Goal: Transaction & Acquisition: Purchase product/service

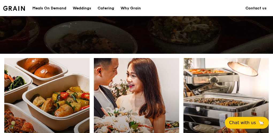
scroll to position [241, 0]
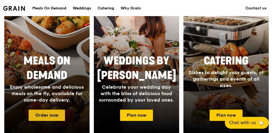
click at [40, 115] on link "Order now" at bounding box center [47, 114] width 36 height 11
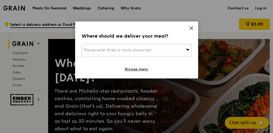
click at [191, 28] on icon at bounding box center [191, 28] width 3 height 3
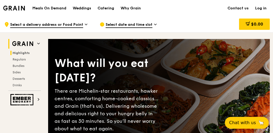
click at [24, 53] on span "Highlights" at bounding box center [21, 53] width 17 height 4
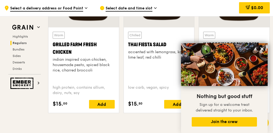
scroll to position [634, 0]
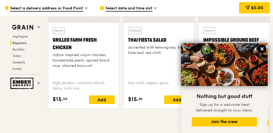
click at [262, 48] on icon at bounding box center [262, 48] width 3 height 3
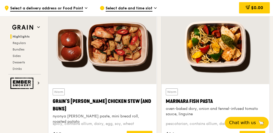
scroll to position [178, 0]
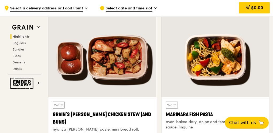
click at [149, 7] on span "Select date and time slot" at bounding box center [129, 9] width 47 height 6
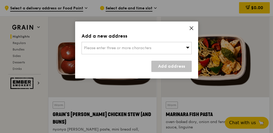
click at [191, 28] on icon at bounding box center [191, 28] width 5 height 5
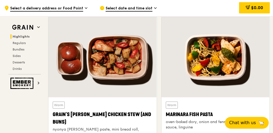
click at [72, 7] on span "Select a delivery address or Food Point" at bounding box center [46, 9] width 73 height 6
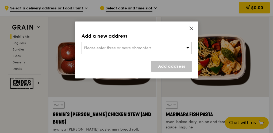
click at [187, 48] on icon at bounding box center [188, 47] width 4 height 4
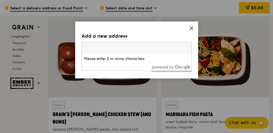
click at [191, 28] on icon at bounding box center [191, 28] width 5 height 5
